Goal: Information Seeking & Learning: Check status

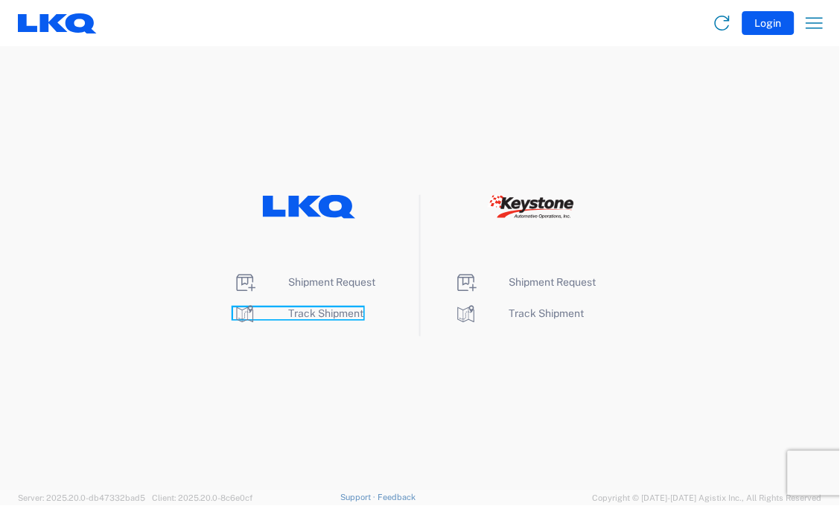
click at [315, 314] on span "Track Shipment" at bounding box center [325, 314] width 75 height 12
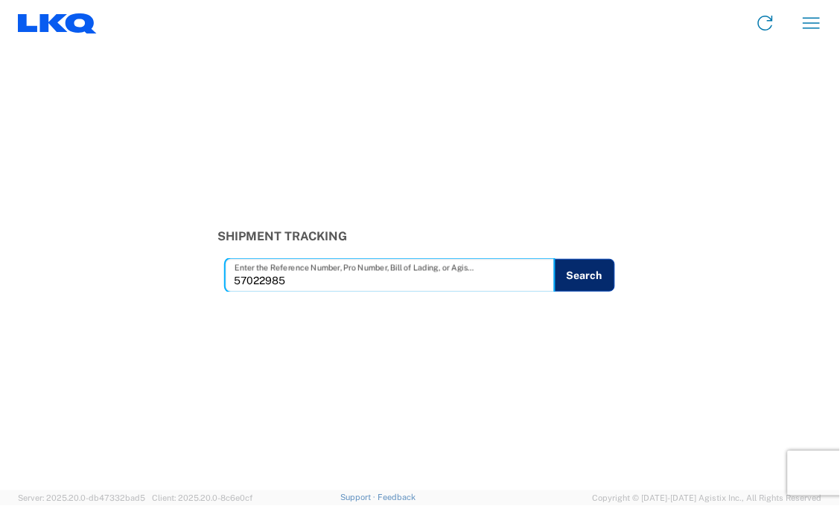
type input "57022985"
click at [581, 276] on button "Search" at bounding box center [584, 275] width 61 height 33
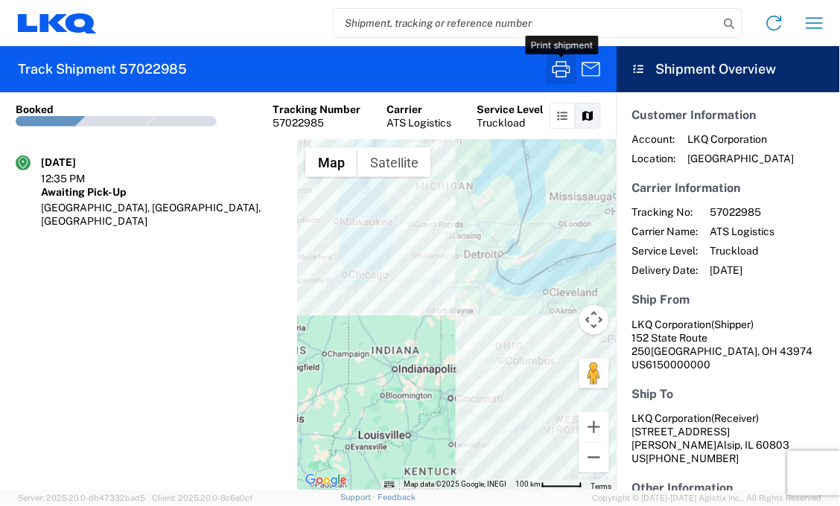
click at [560, 58] on icon "button" at bounding box center [562, 69] width 24 height 24
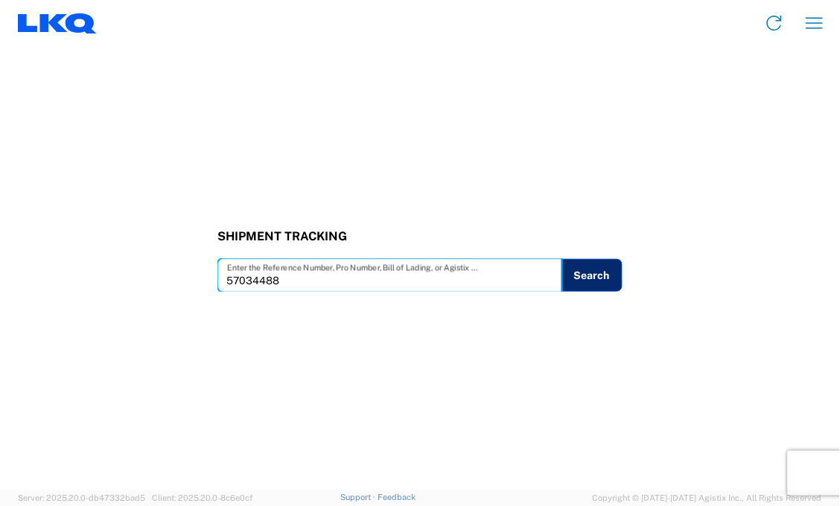
type input "57034488"
click at [607, 276] on button "Search" at bounding box center [591, 275] width 61 height 33
